Goal: Find specific page/section

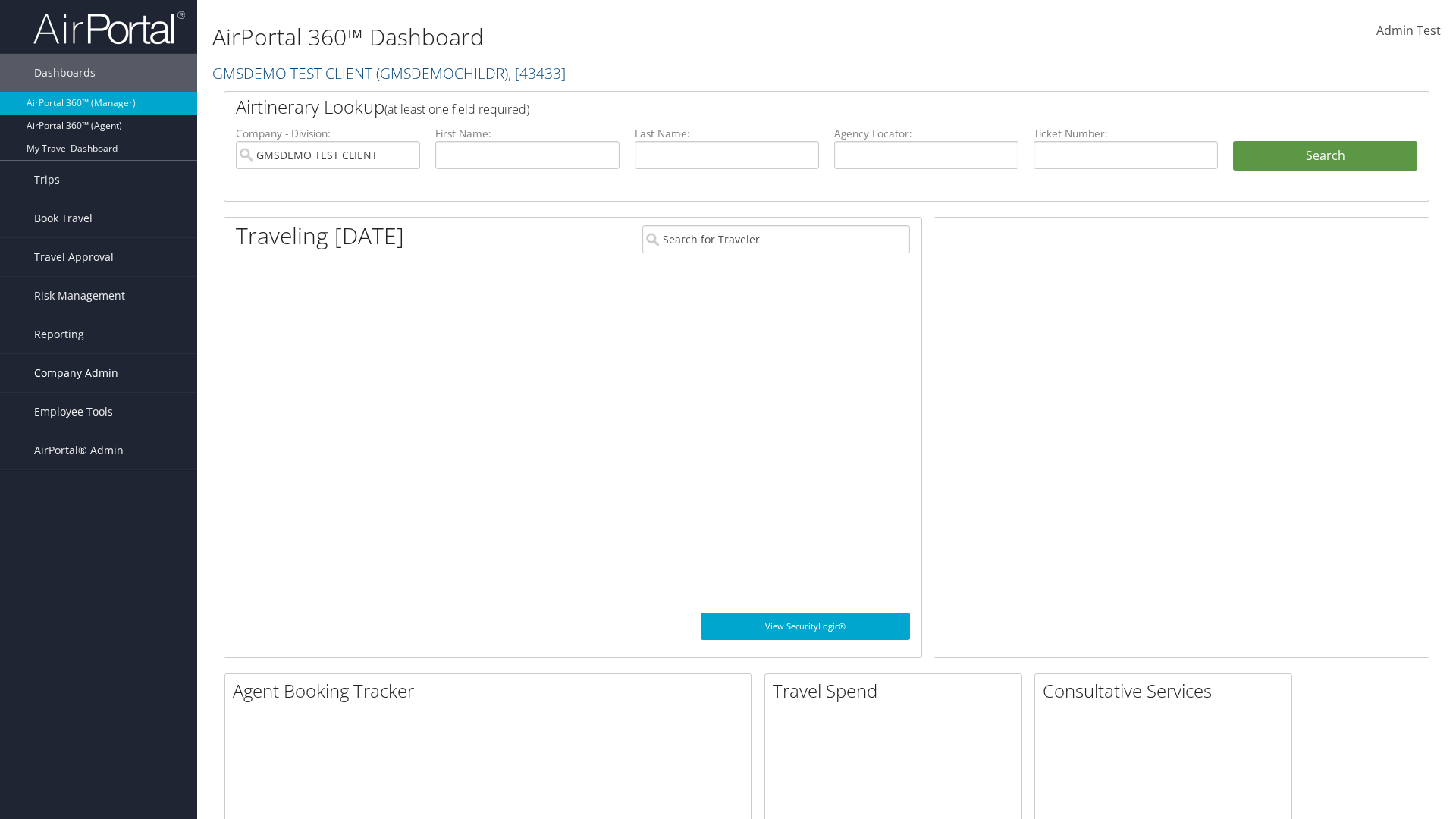
click at [99, 373] on span "Company Admin" at bounding box center [76, 372] width 84 height 38
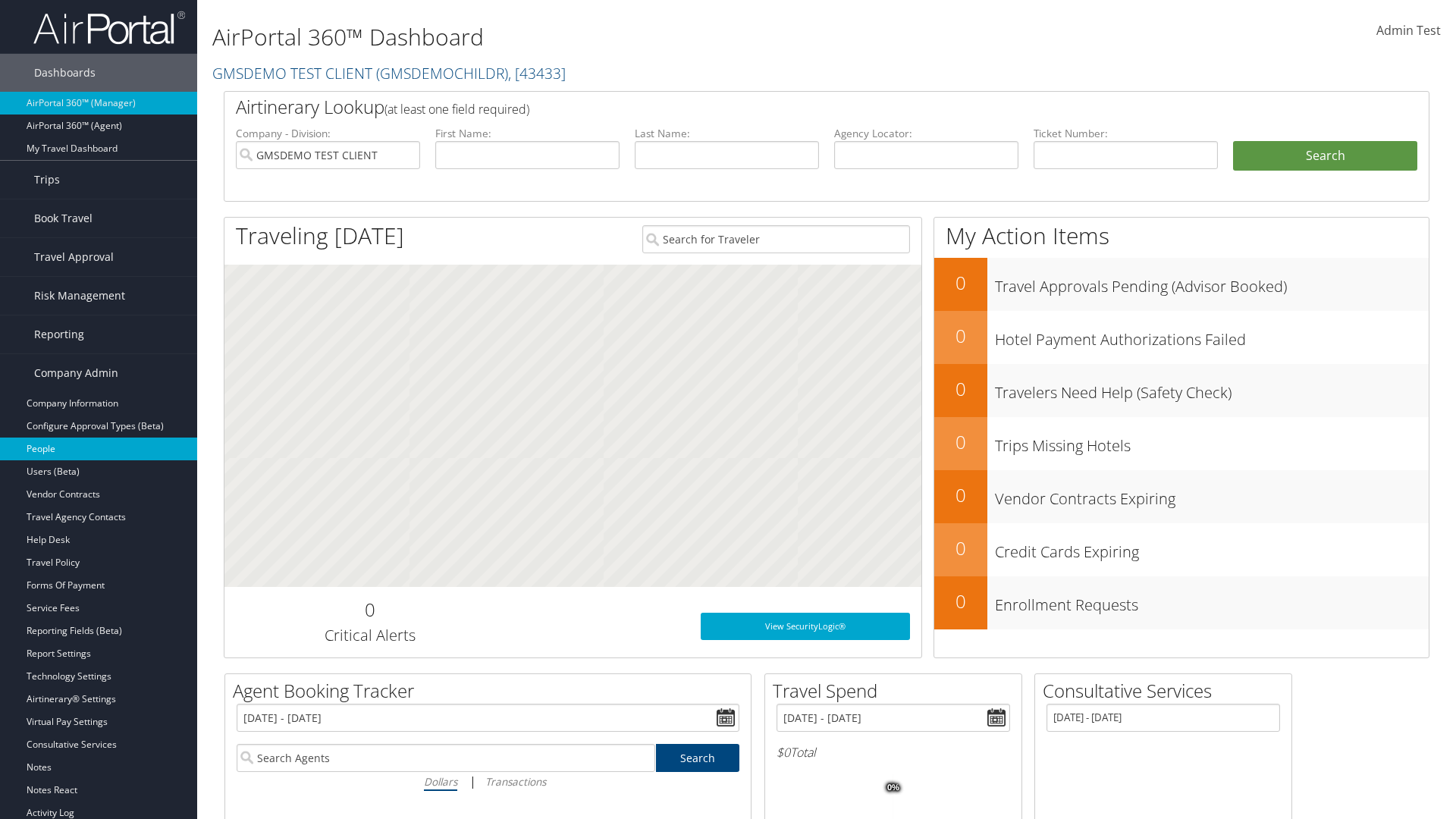
click at [99, 448] on link "People" at bounding box center [99, 448] width 197 height 23
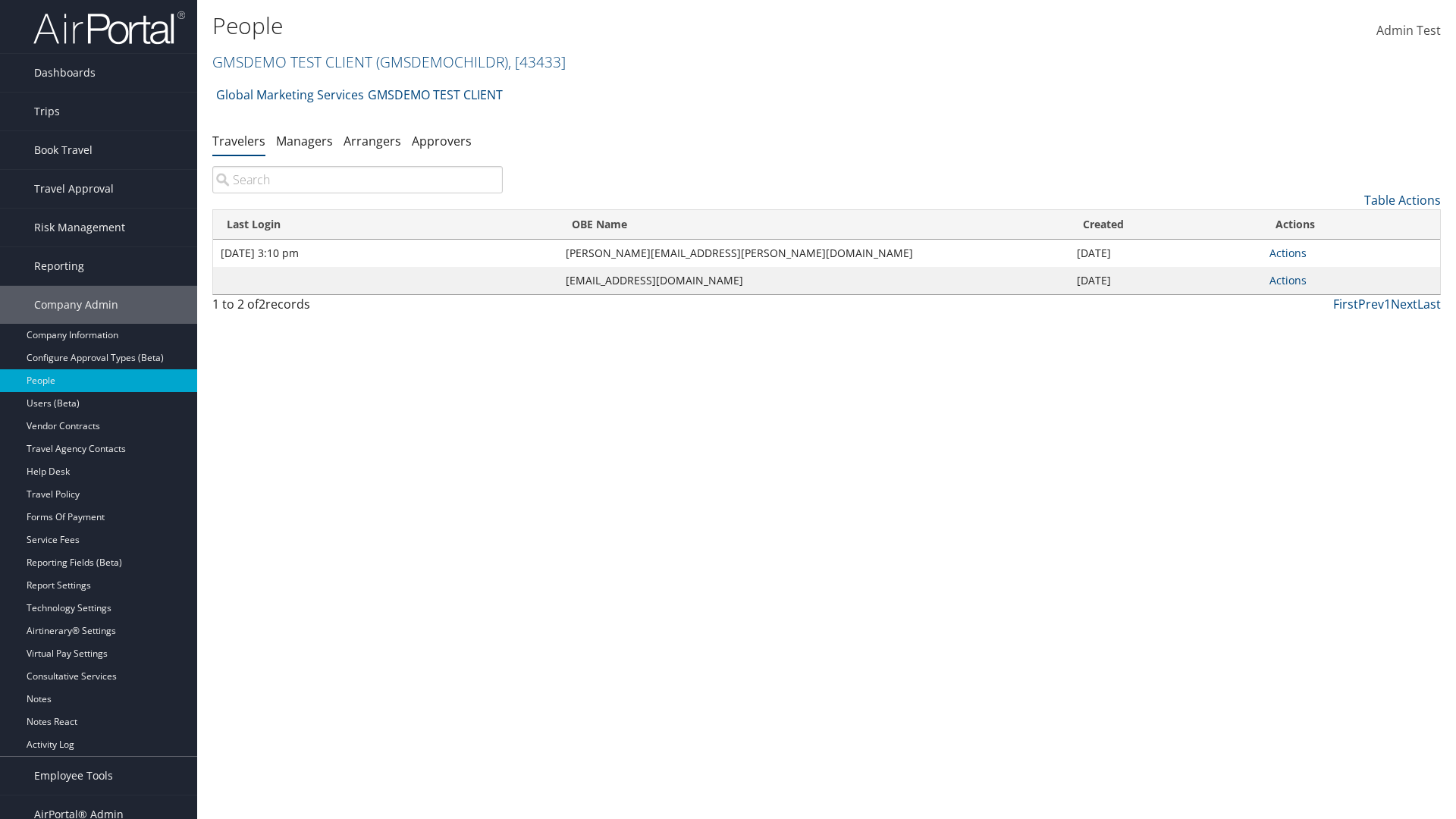
click at [357, 180] on input "search" at bounding box center [356, 179] width 290 height 27
type input "[DATE] 3:10 pm"
